Goal: Information Seeking & Learning: Find specific page/section

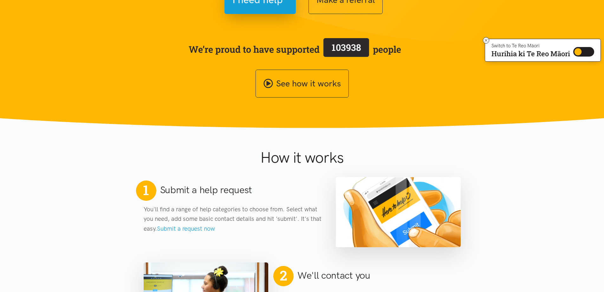
scroll to position [190, 0]
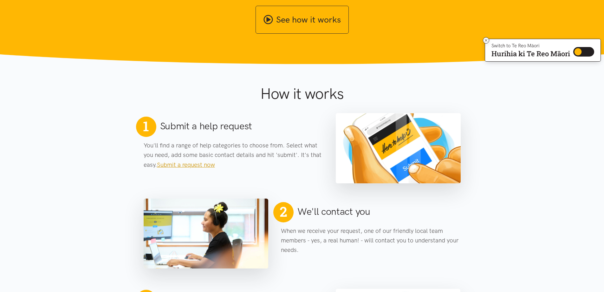
click at [184, 165] on link "Submit a request now" at bounding box center [186, 164] width 58 height 7
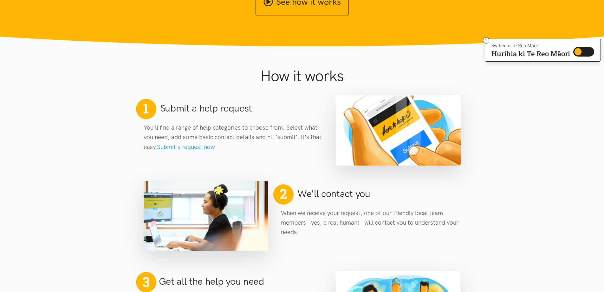
scroll to position [222, 0]
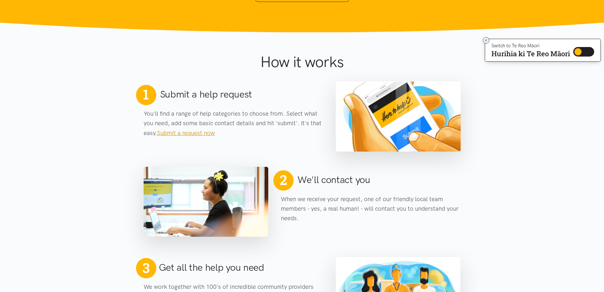
click at [197, 133] on link "Submit a request now" at bounding box center [186, 132] width 58 height 7
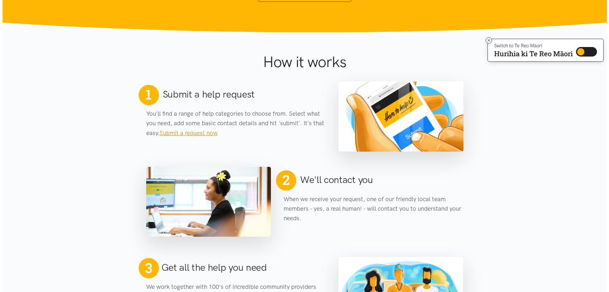
scroll to position [0, 0]
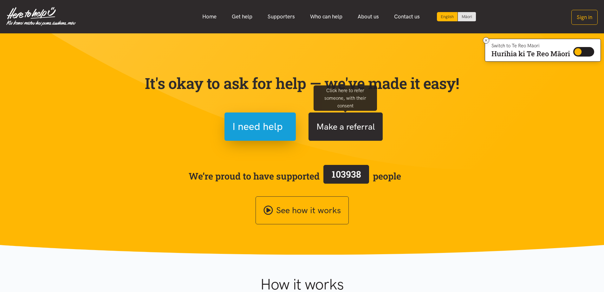
click at [334, 124] on button "Make a referral" at bounding box center [346, 126] width 74 height 28
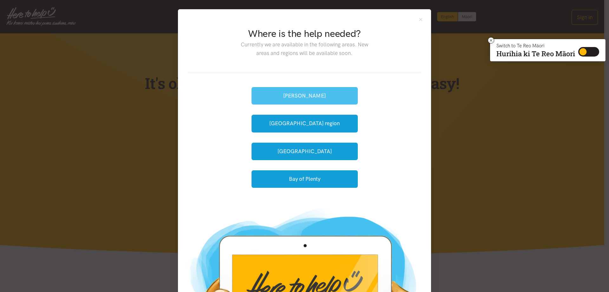
click at [303, 96] on button "[PERSON_NAME]" at bounding box center [305, 95] width 106 height 17
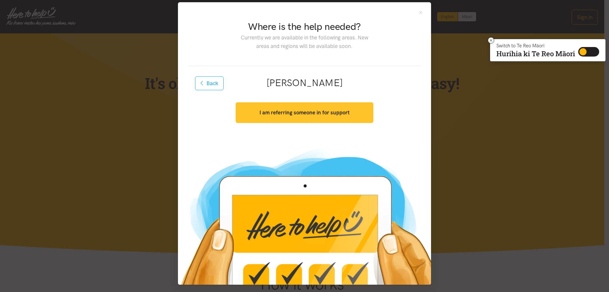
scroll to position [9, 0]
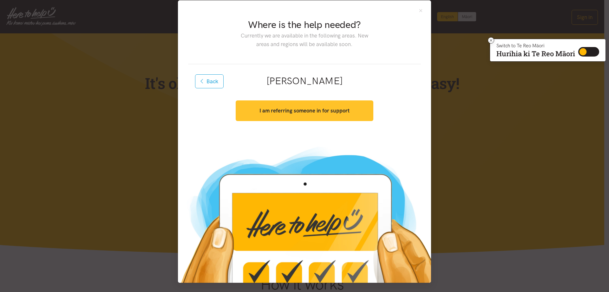
click at [332, 109] on strong "I am referring someone in for support" at bounding box center [305, 110] width 90 height 6
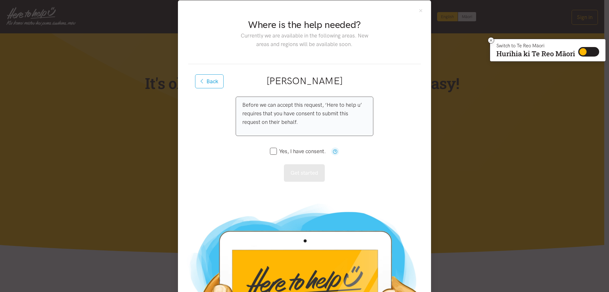
click at [271, 151] on input "Yes, I have consent." at bounding box center [298, 150] width 56 height 5
checkbox input "true"
click at [287, 168] on button "Get started" at bounding box center [304, 172] width 41 height 17
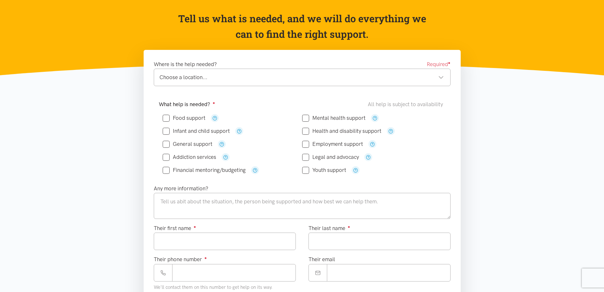
scroll to position [63, 0]
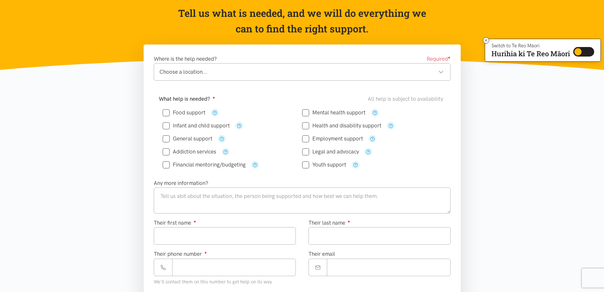
click at [435, 71] on div "Choose a location..." at bounding box center [302, 72] width 285 height 9
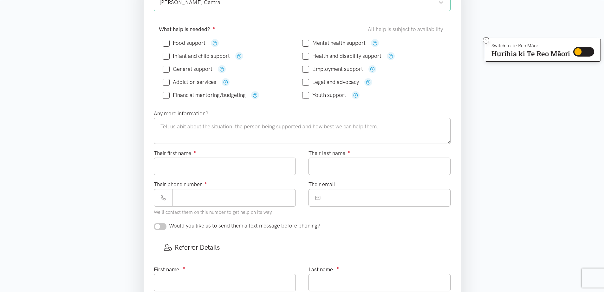
scroll to position [95, 0]
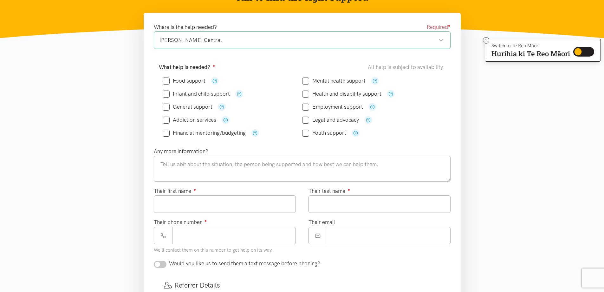
click at [165, 82] on input "Food support" at bounding box center [184, 80] width 43 height 5
checkbox input "true"
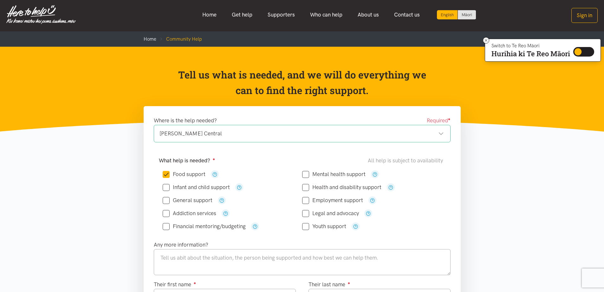
scroll to position [0, 0]
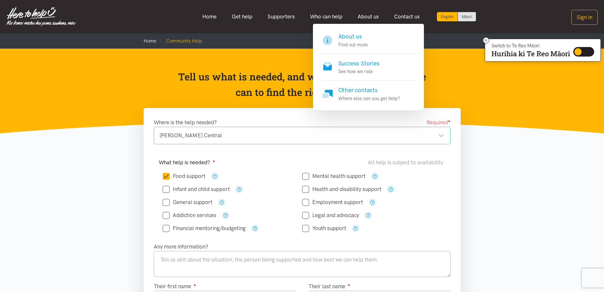
click at [375, 100] on p "Where else can you get help?" at bounding box center [369, 99] width 62 height 8
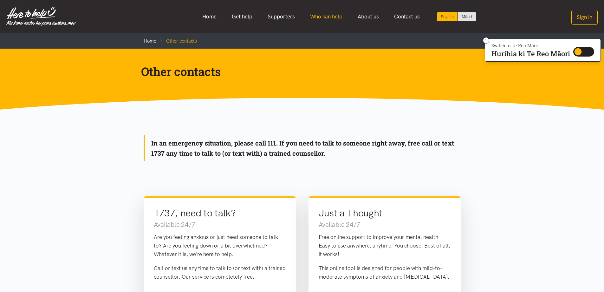
click at [319, 15] on link "Who can help" at bounding box center [327, 17] width 48 height 14
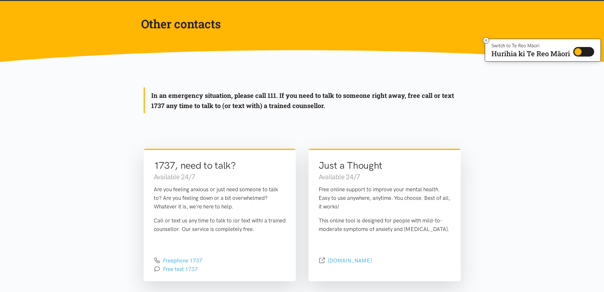
scroll to position [14, 0]
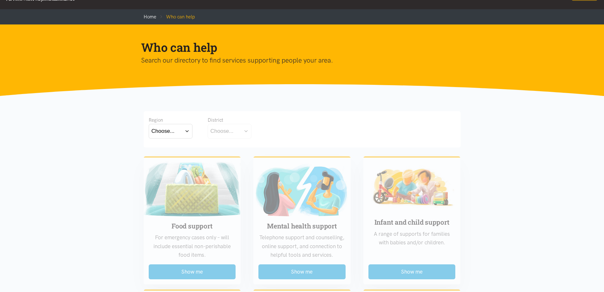
scroll to position [127, 0]
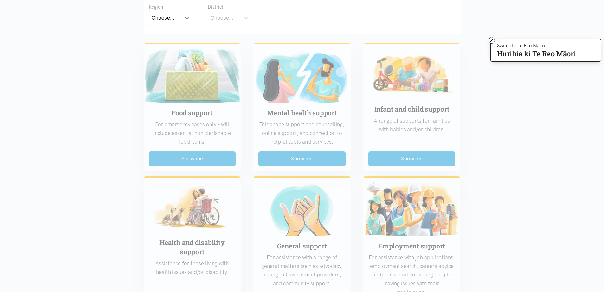
scroll to position [63, 0]
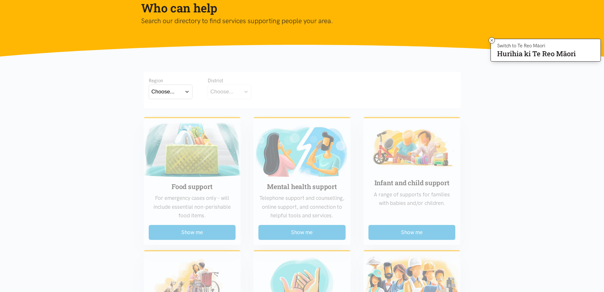
click at [185, 91] on button "Choose..." at bounding box center [171, 91] width 44 height 14
click at [163, 120] on label "Waikato" at bounding box center [171, 119] width 38 height 8
click at [0, 0] on input "Waikato" at bounding box center [0, 0] width 0 height 0
click at [245, 94] on button "Choose..." at bounding box center [239, 91] width 63 height 14
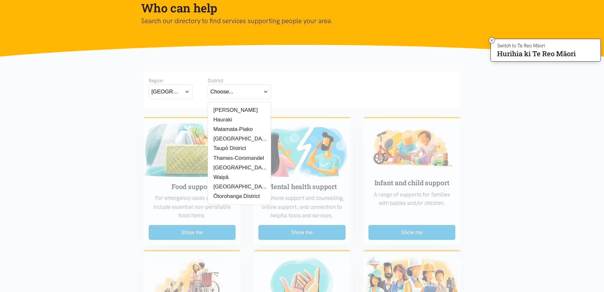
click at [220, 111] on label "[PERSON_NAME]" at bounding box center [234, 110] width 47 height 8
click at [0, 0] on input "[PERSON_NAME]" at bounding box center [0, 0] width 0 height 0
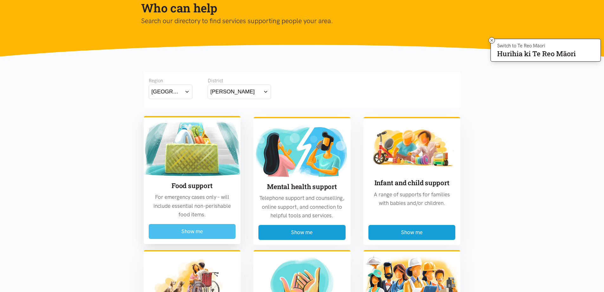
click at [194, 233] on button "Show me" at bounding box center [192, 231] width 87 height 15
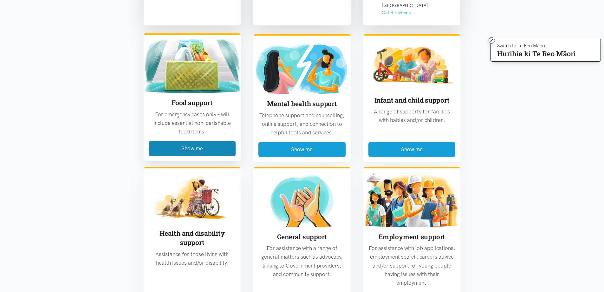
scroll to position [789, 0]
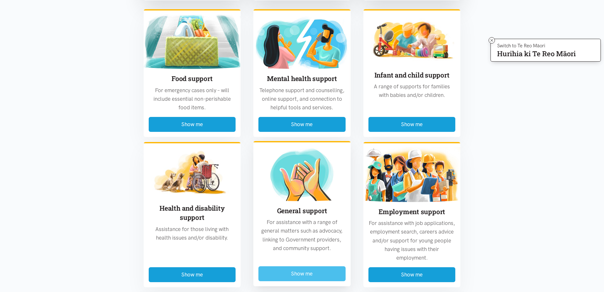
click at [313, 266] on button "Show me" at bounding box center [302, 273] width 87 height 15
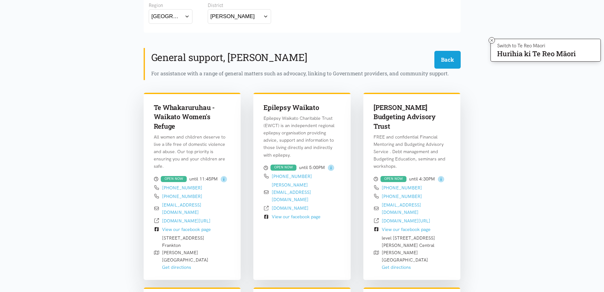
scroll to position [91, 0]
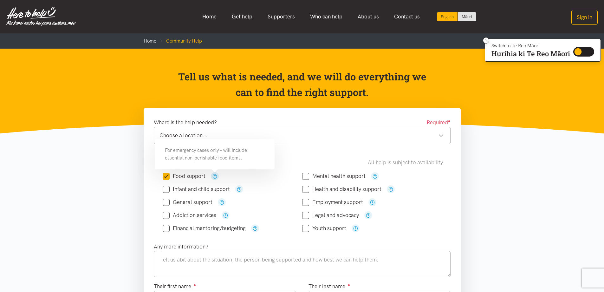
click at [214, 175] on icon "button" at bounding box center [215, 176] width 5 height 5
click at [239, 189] on icon "button" at bounding box center [239, 189] width 5 height 5
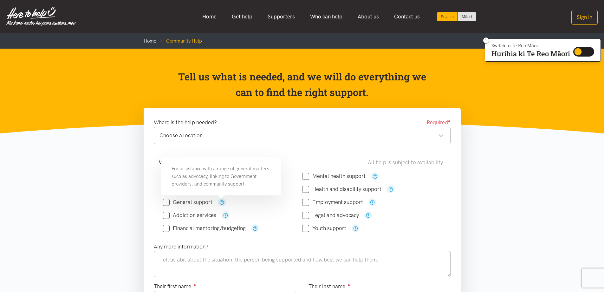
click at [220, 200] on icon "button" at bounding box center [222, 202] width 5 height 5
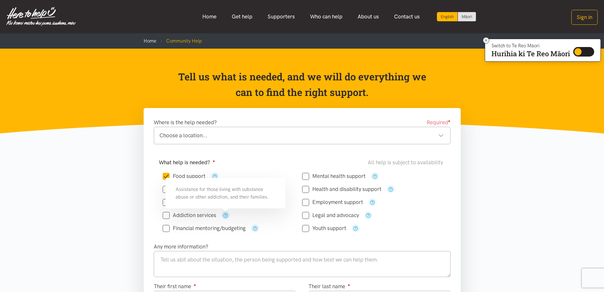
click at [226, 218] on button "button" at bounding box center [226, 215] width 8 height 8
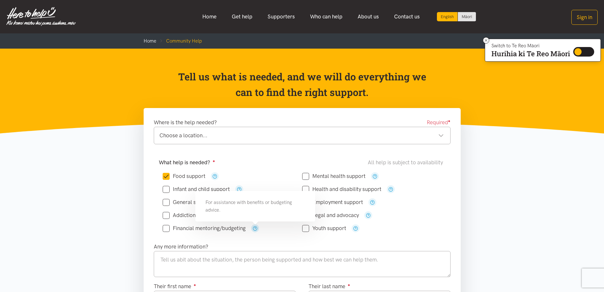
click at [256, 229] on icon "button" at bounding box center [255, 228] width 5 height 5
